Goal: Find specific page/section: Find specific page/section

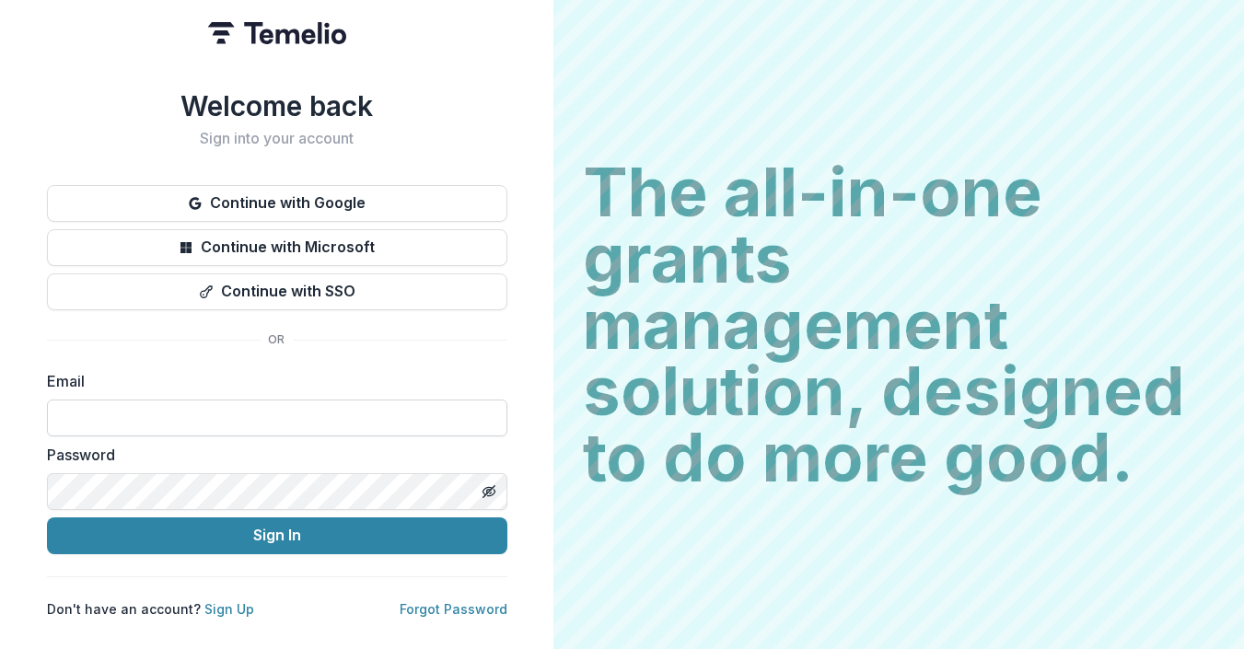
click at [153, 423] on input at bounding box center [277, 418] width 460 height 37
type input "**********"
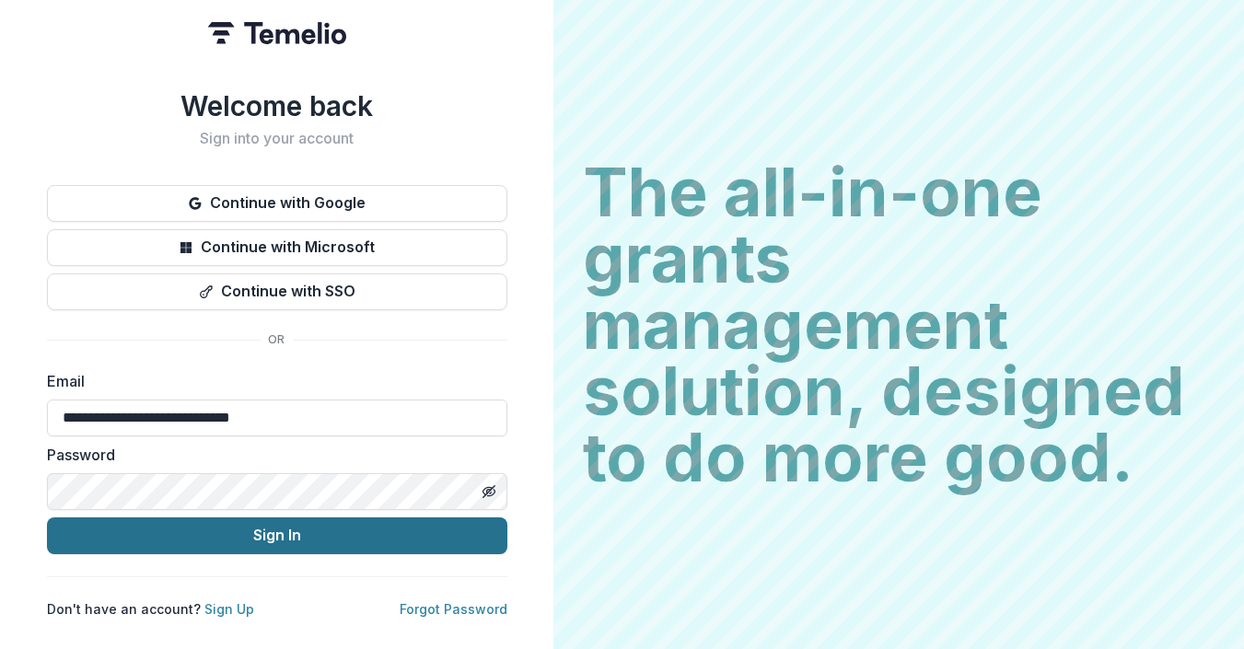
click at [249, 526] on button "Sign In" at bounding box center [277, 535] width 460 height 37
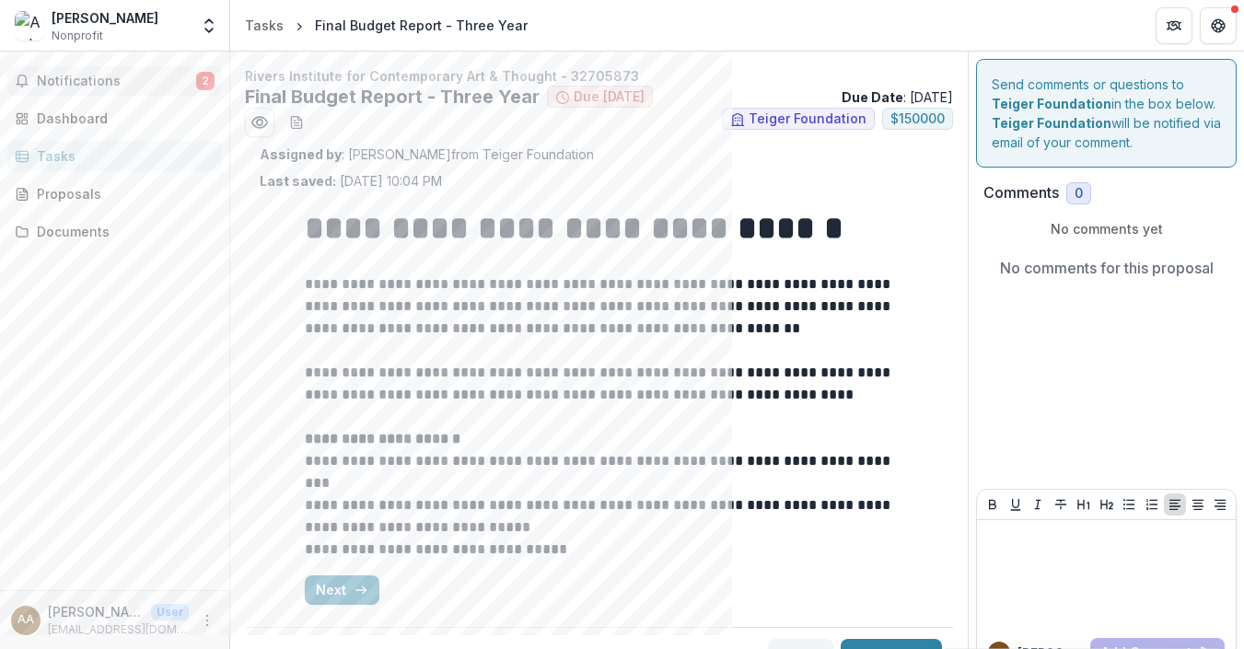
click at [104, 79] on span "Notifications" at bounding box center [116, 82] width 159 height 16
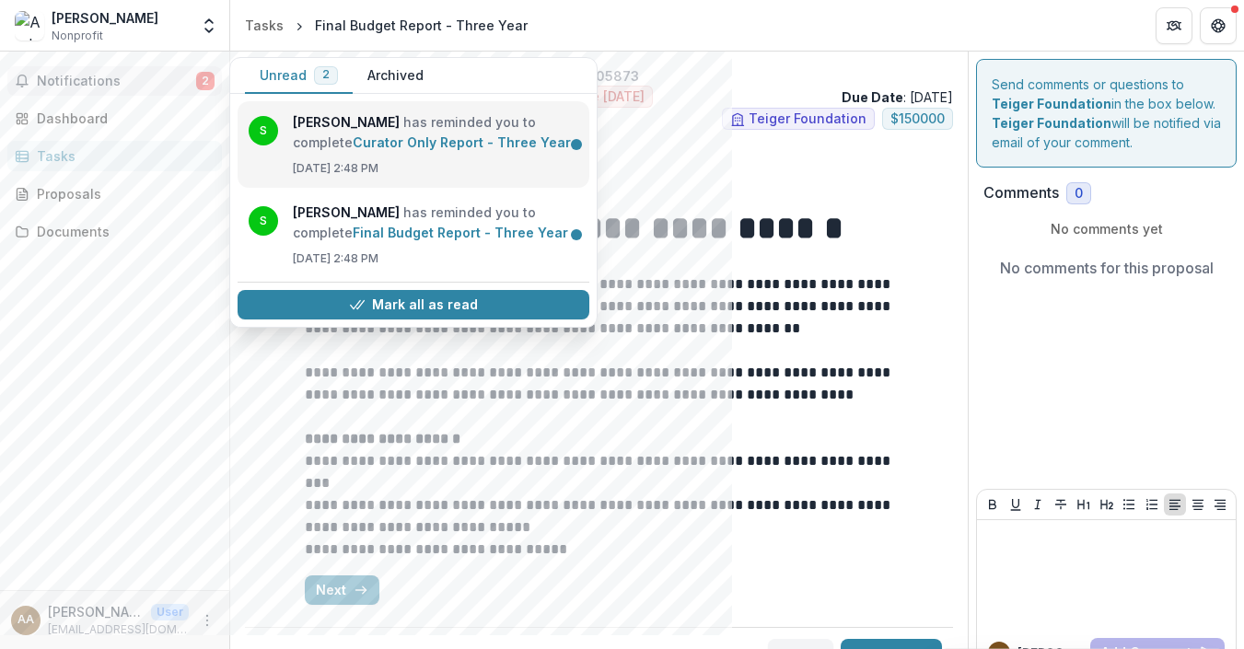
click at [353, 134] on link "Curator Only Report - Three Year" at bounding box center [462, 142] width 218 height 16
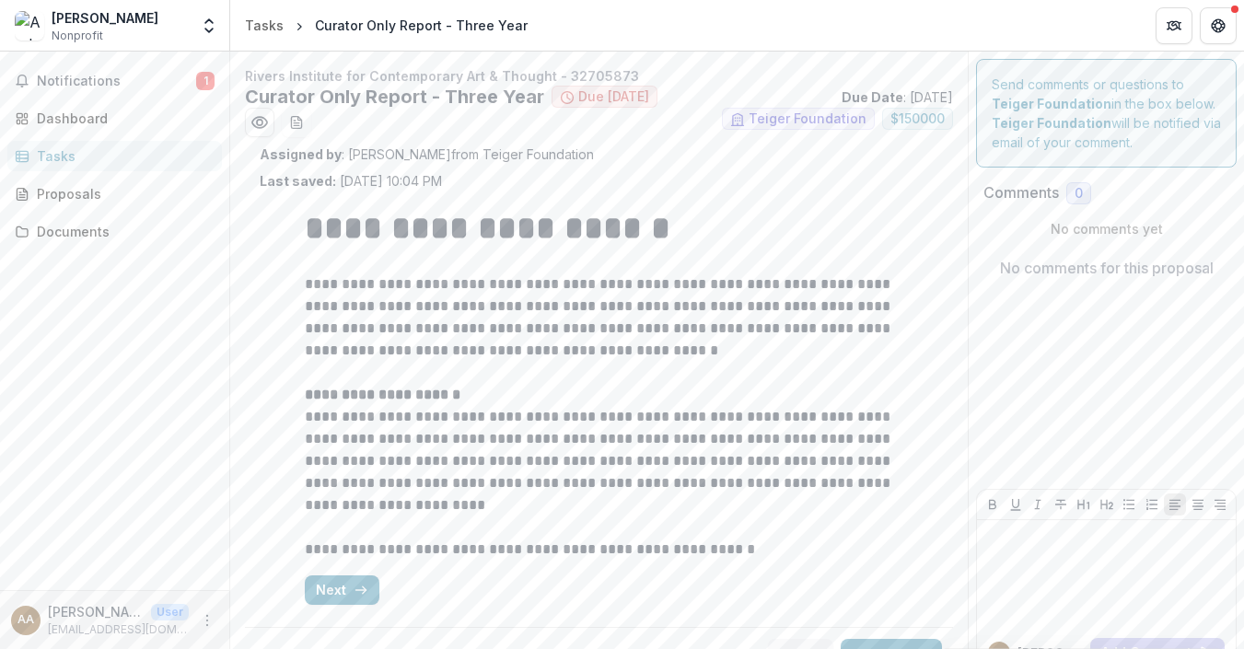
scroll to position [3, 0]
